Goal: Task Accomplishment & Management: Use online tool/utility

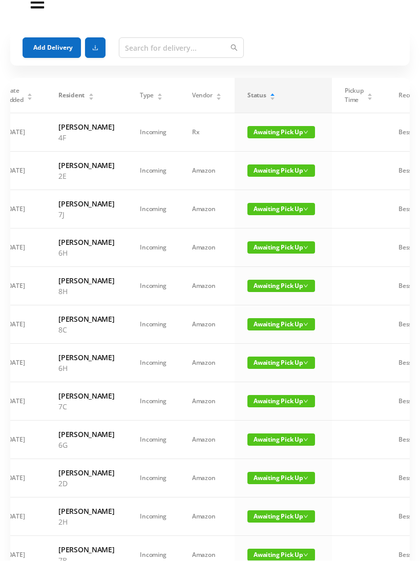
scroll to position [19, 0]
click at [54, 52] on button "Add Delivery" at bounding box center [52, 47] width 58 height 20
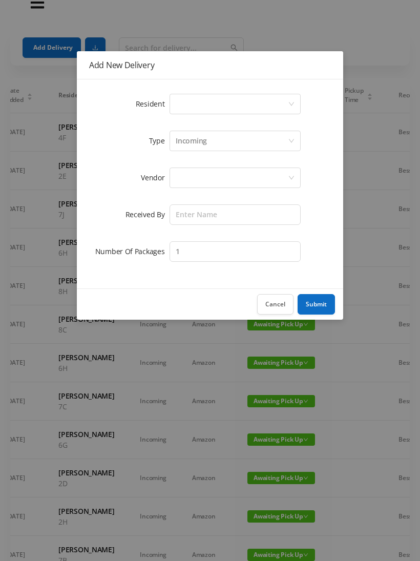
click at [191, 109] on div "Select a person" at bounding box center [232, 103] width 112 height 19
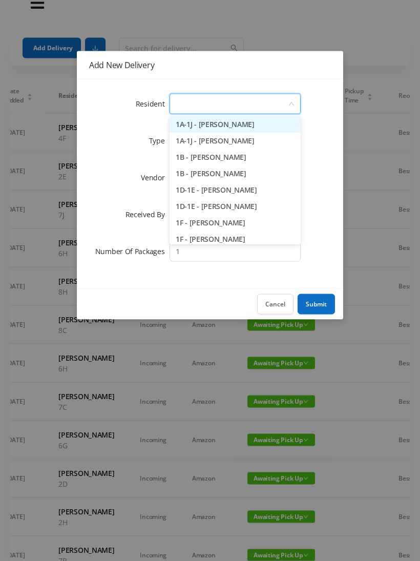
scroll to position [2, 0]
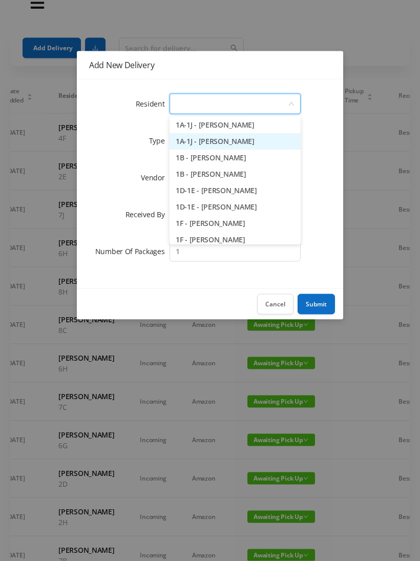
click at [265, 146] on li "1A-1J - [PERSON_NAME]" at bounding box center [234, 142] width 131 height 16
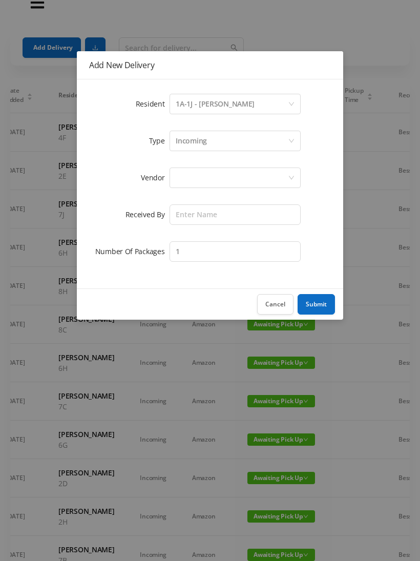
click at [276, 306] on button "Cancel" at bounding box center [275, 304] width 36 height 20
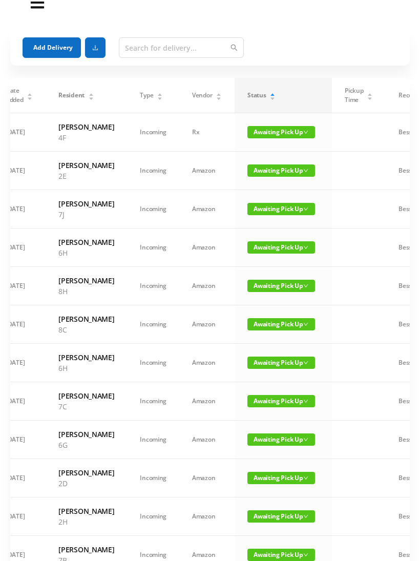
click at [55, 49] on button "Add Delivery" at bounding box center [52, 47] width 58 height 20
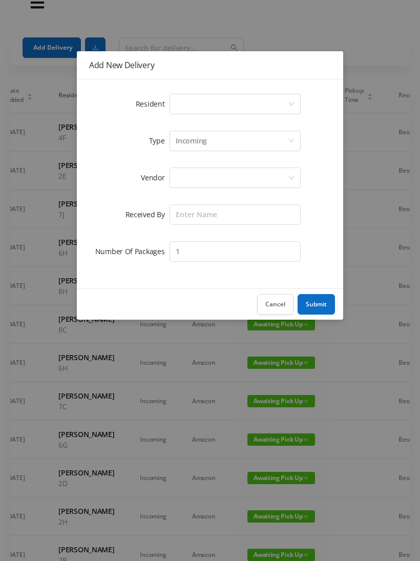
click at [210, 108] on div "Select a person" at bounding box center [232, 103] width 112 height 19
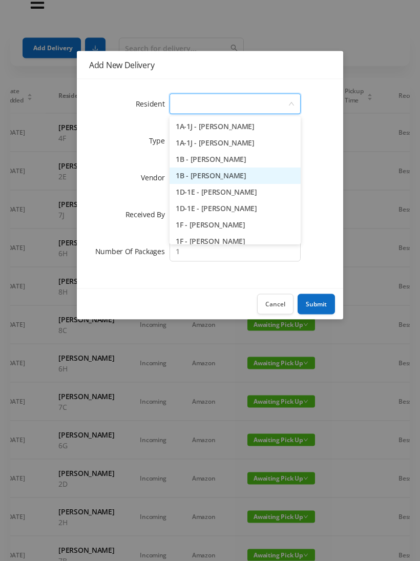
click at [252, 178] on li "1B - [PERSON_NAME]" at bounding box center [234, 176] width 131 height 16
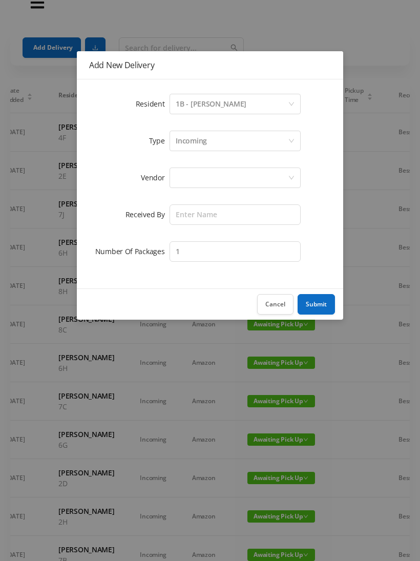
click at [224, 143] on div "Incoming" at bounding box center [232, 140] width 112 height 19
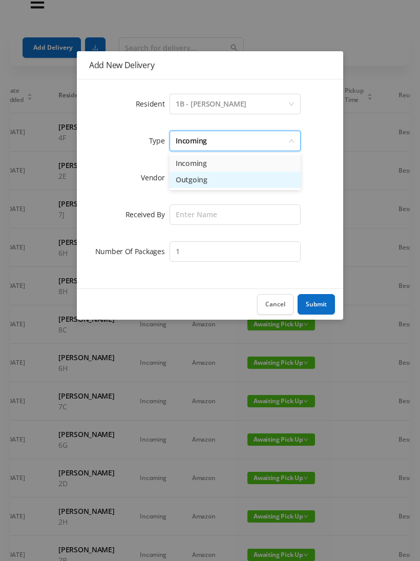
click at [209, 187] on li "Outgoing" at bounding box center [234, 180] width 131 height 16
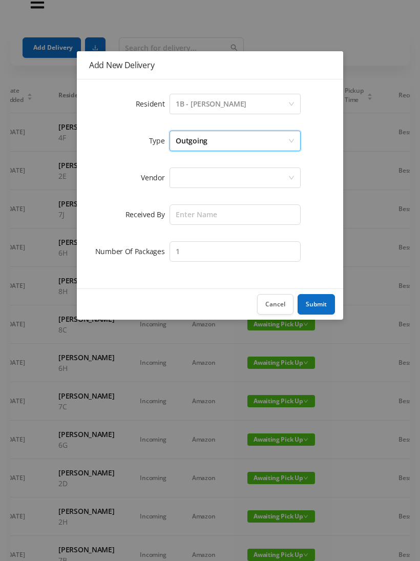
click at [203, 180] on div at bounding box center [232, 177] width 112 height 19
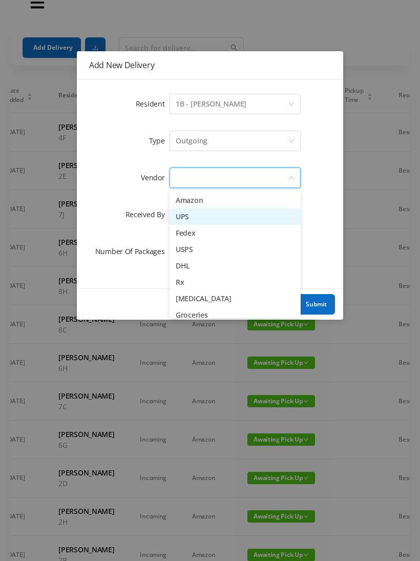
click at [219, 220] on li "UPS" at bounding box center [234, 216] width 131 height 16
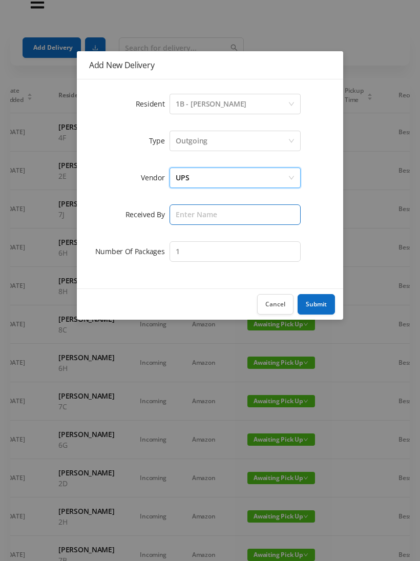
click at [200, 215] on input "text" at bounding box center [234, 214] width 131 height 20
type input "Melece"
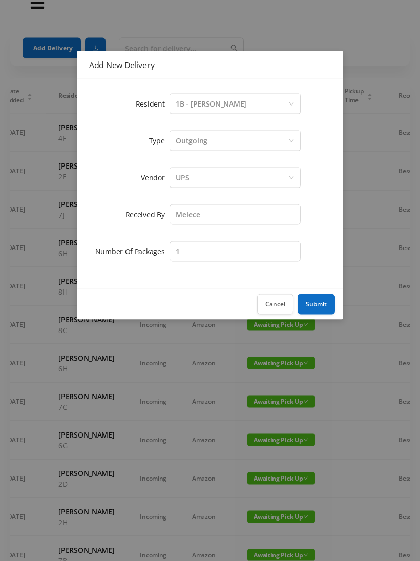
click at [324, 302] on button "Submit" at bounding box center [315, 304] width 37 height 20
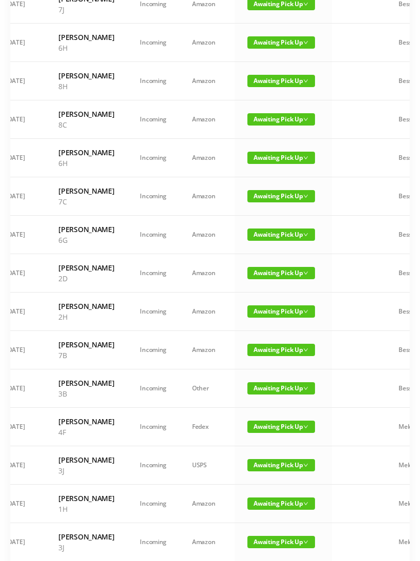
scroll to position [263, 0]
